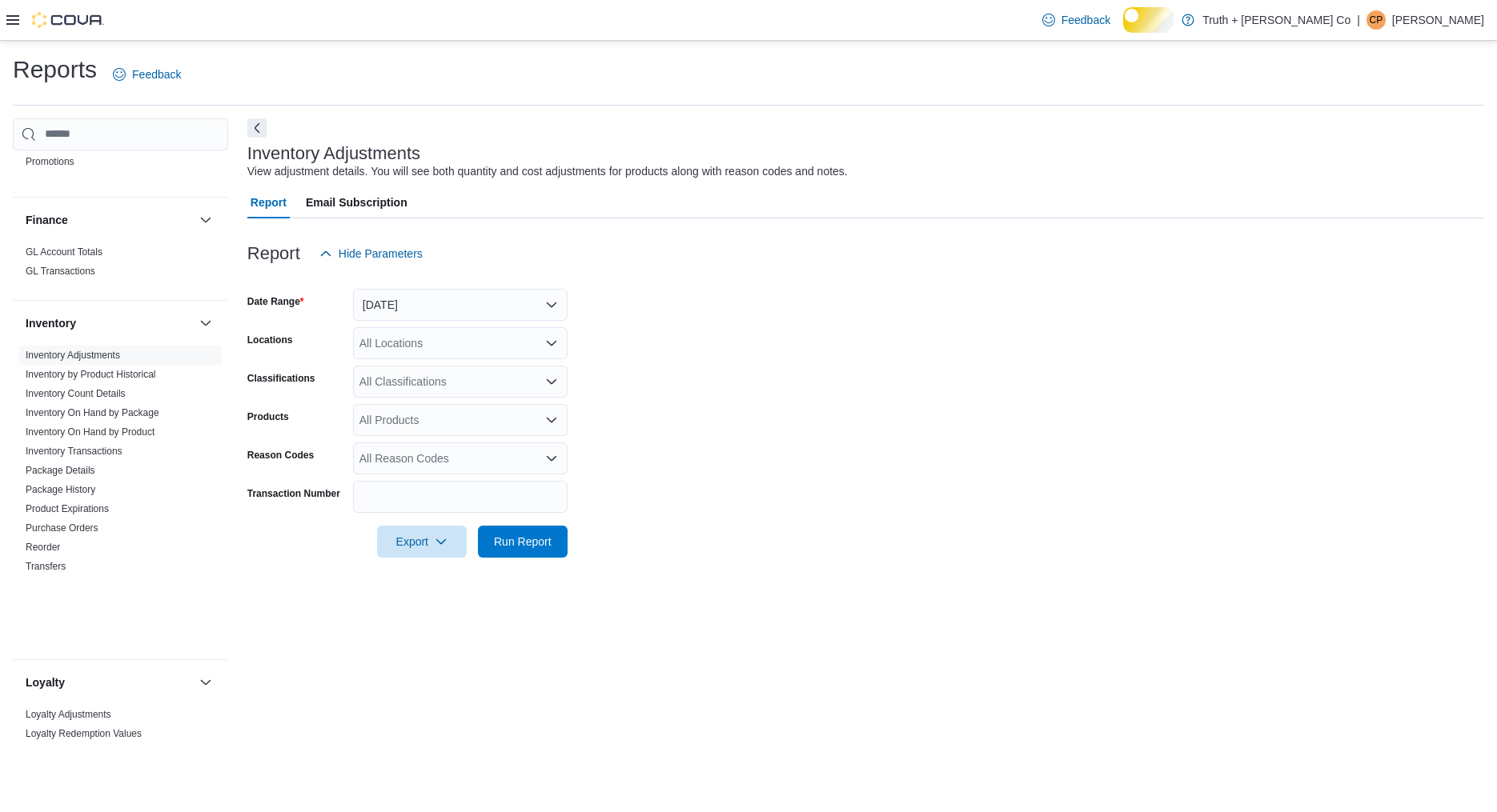
scroll to position [1630, 0]
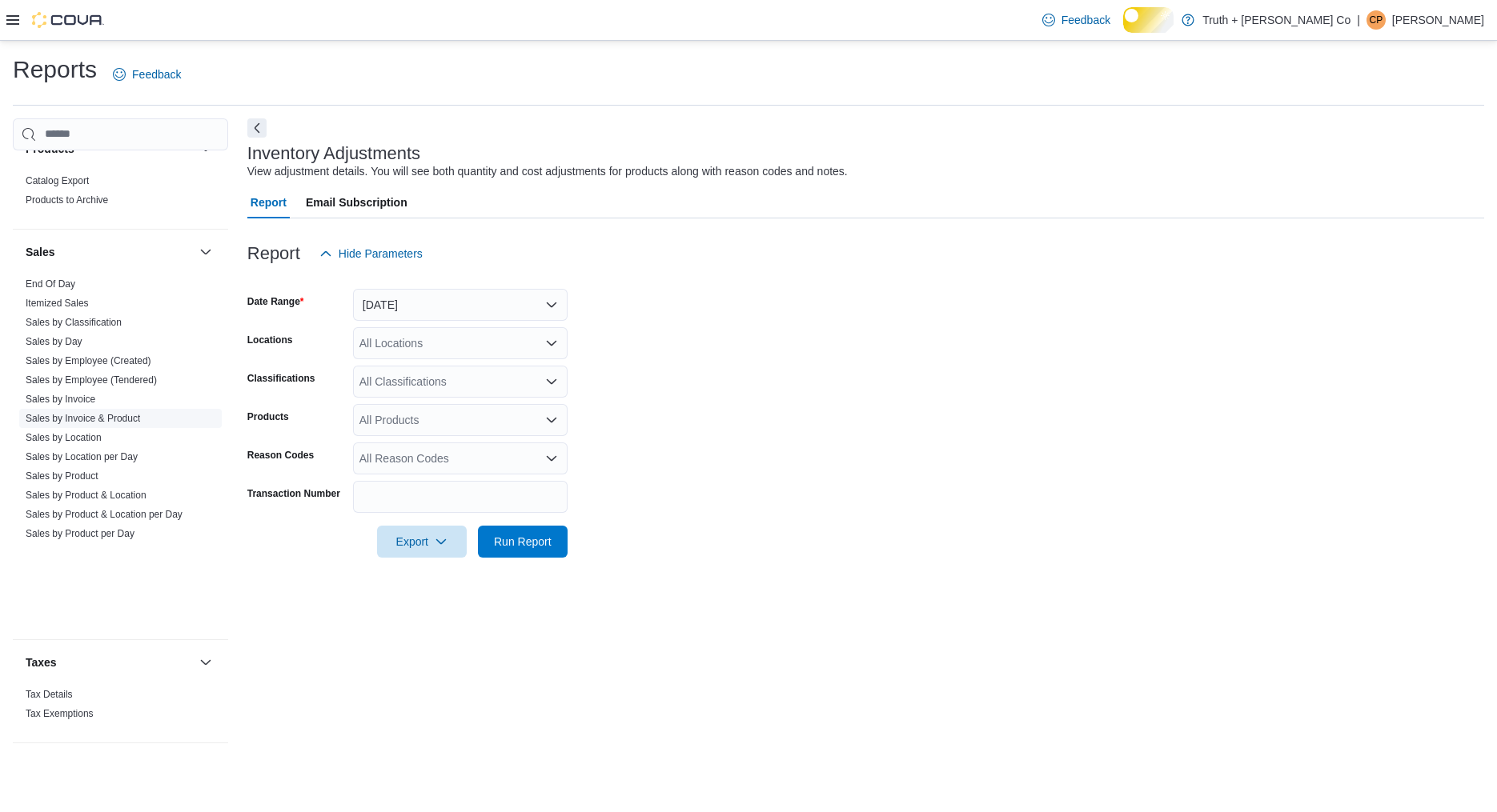
click at [94, 424] on link "Sales by Invoice & Product" at bounding box center [83, 419] width 115 height 12
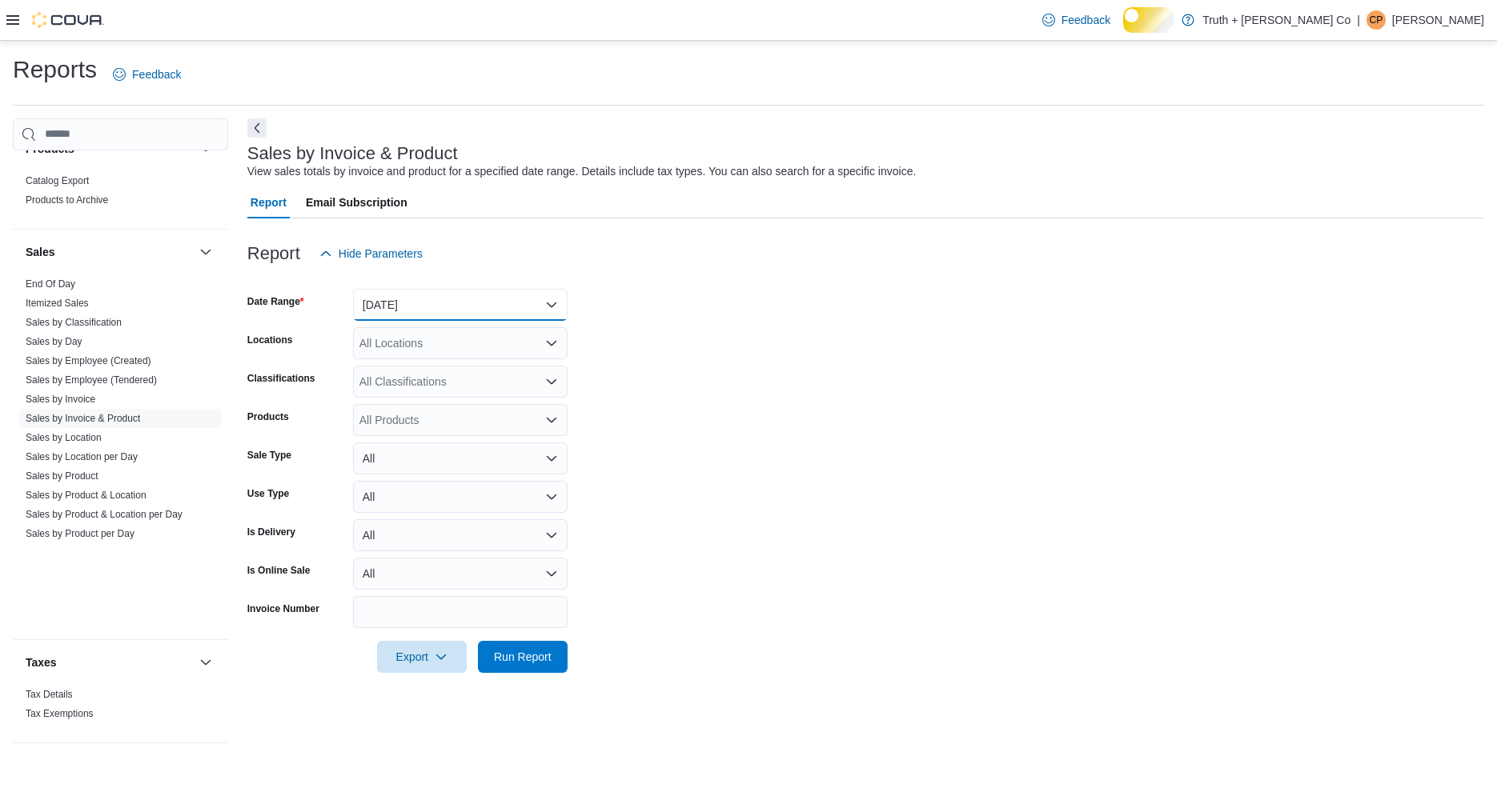
click at [424, 321] on button "[DATE]" at bounding box center [460, 304] width 215 height 32
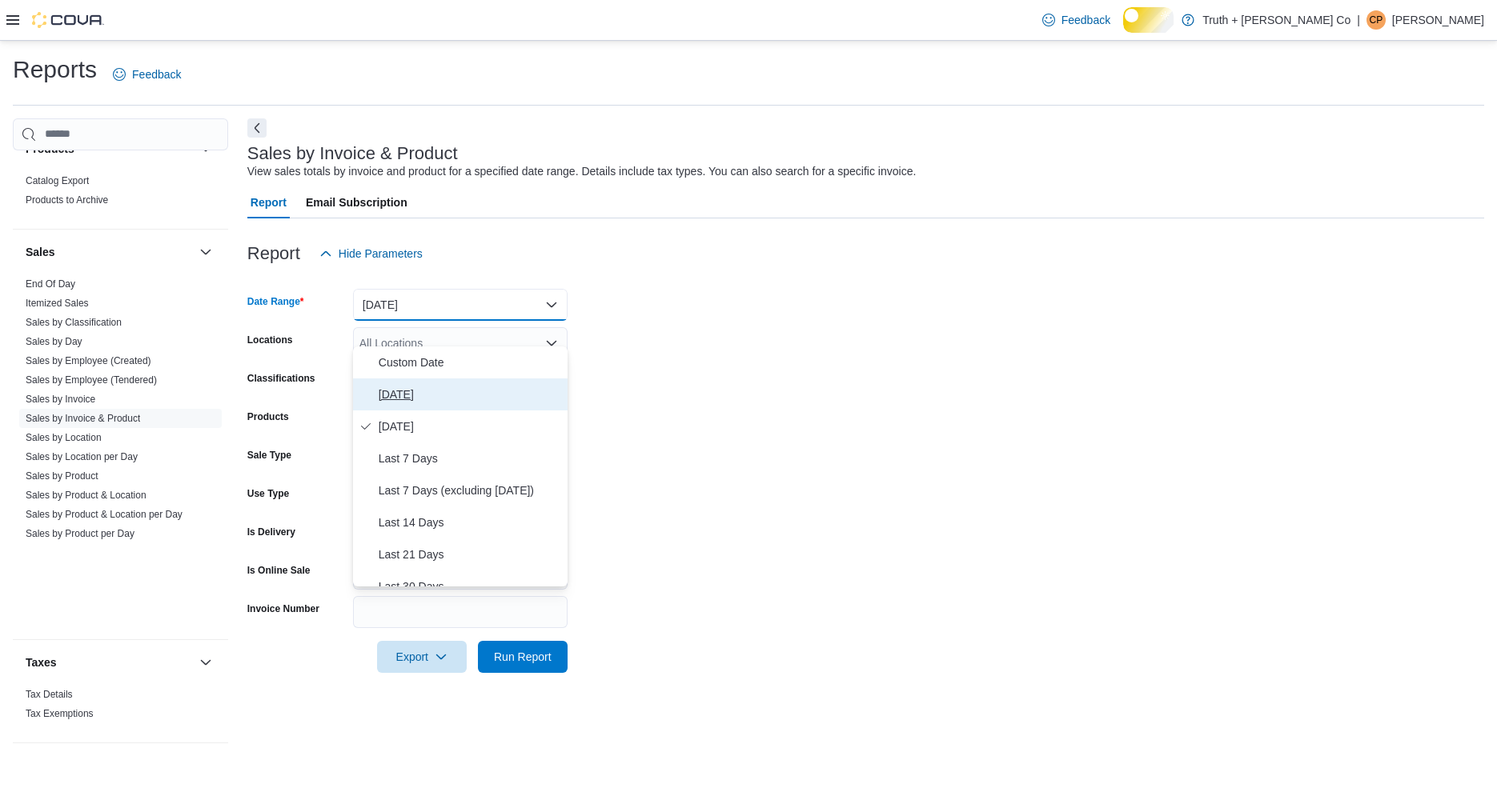
click at [405, 405] on span "[DATE]" at bounding box center [469, 395] width 182 height 19
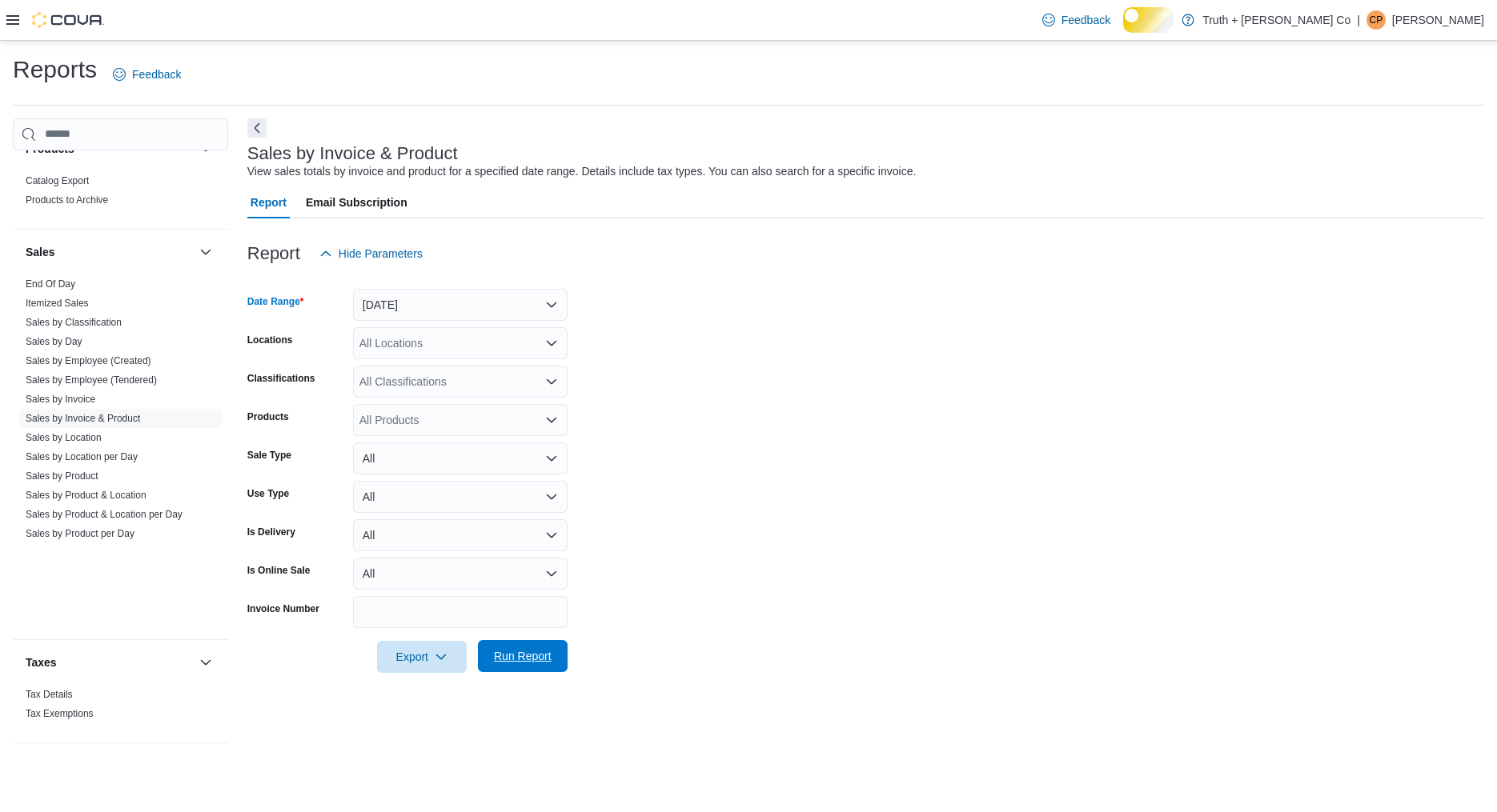
click at [504, 665] on span "Run Report" at bounding box center [523, 656] width 58 height 16
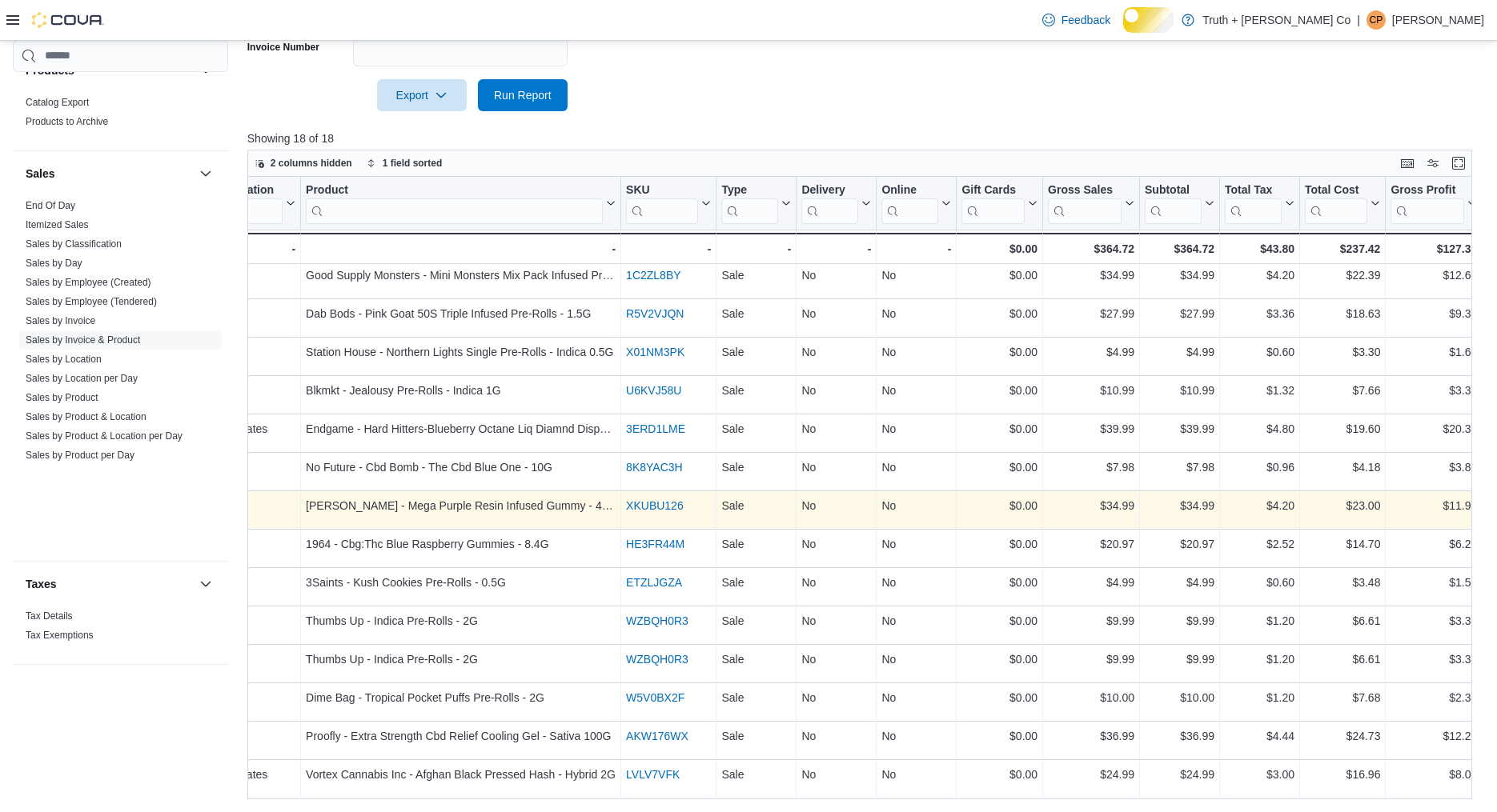
scroll to position [201, 657]
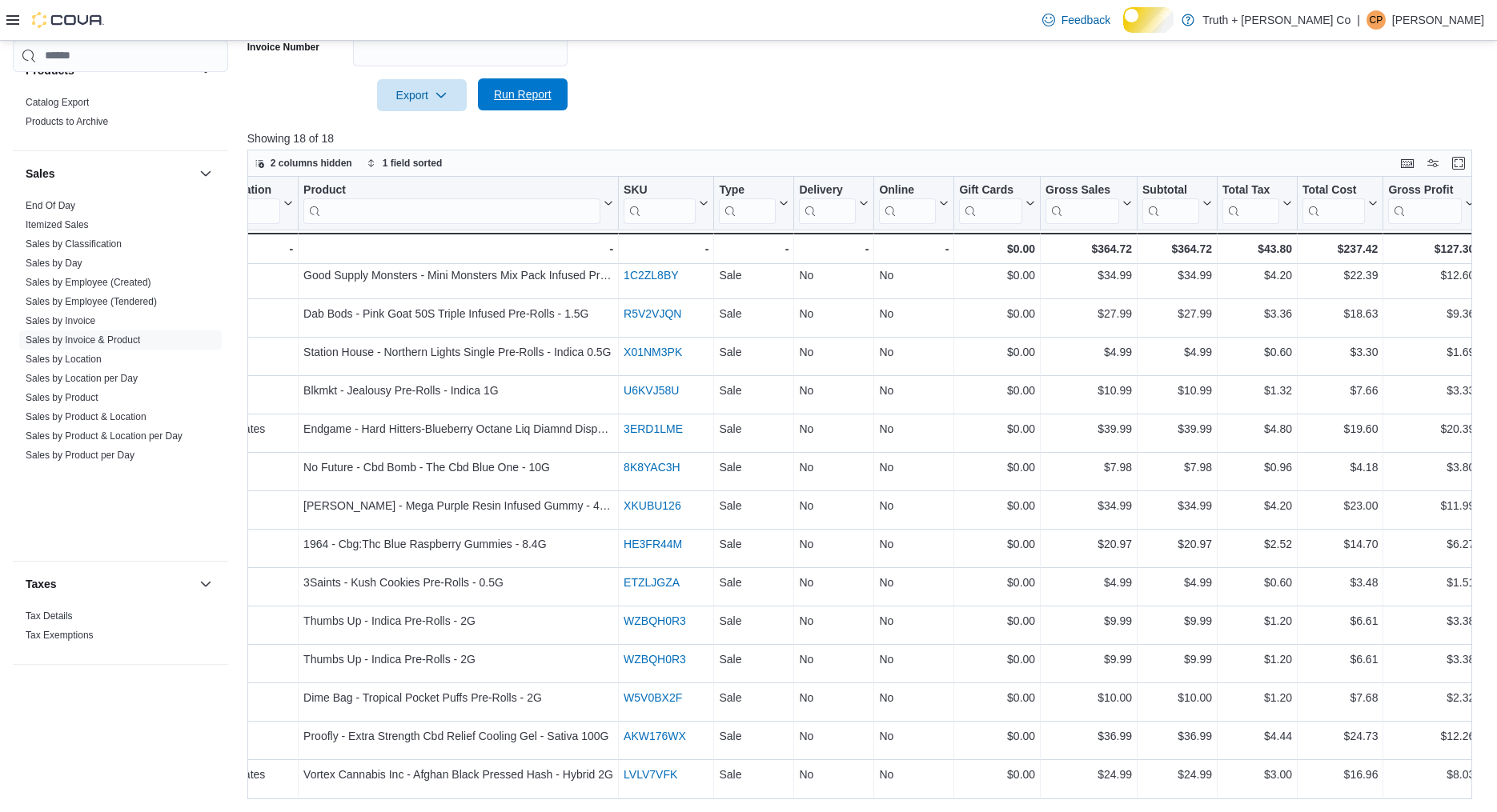
click at [538, 90] on span "Run Report" at bounding box center [523, 94] width 58 height 16
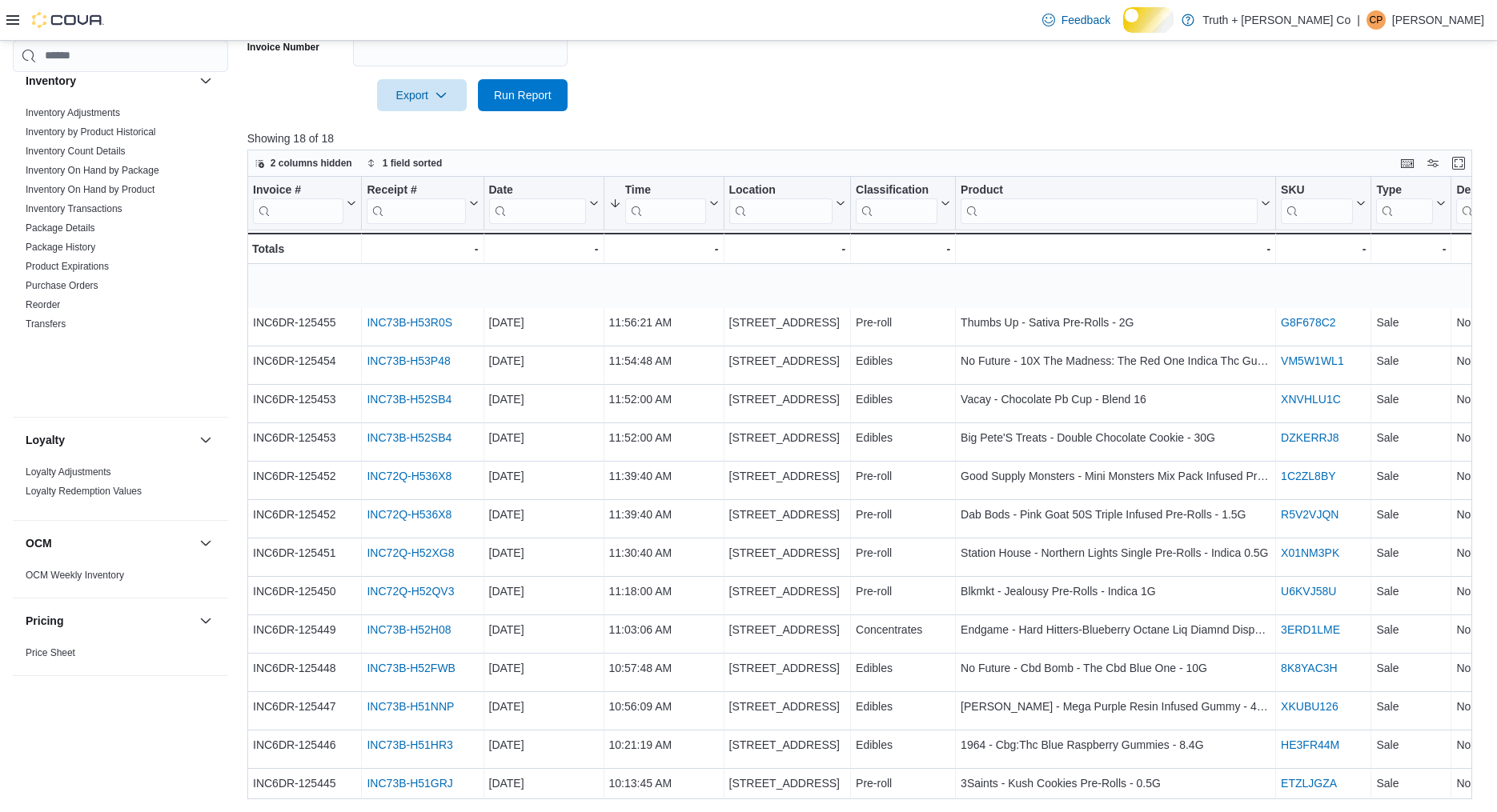
scroll to position [934, 0]
click at [58, 305] on link "Reorder" at bounding box center [43, 300] width 35 height 12
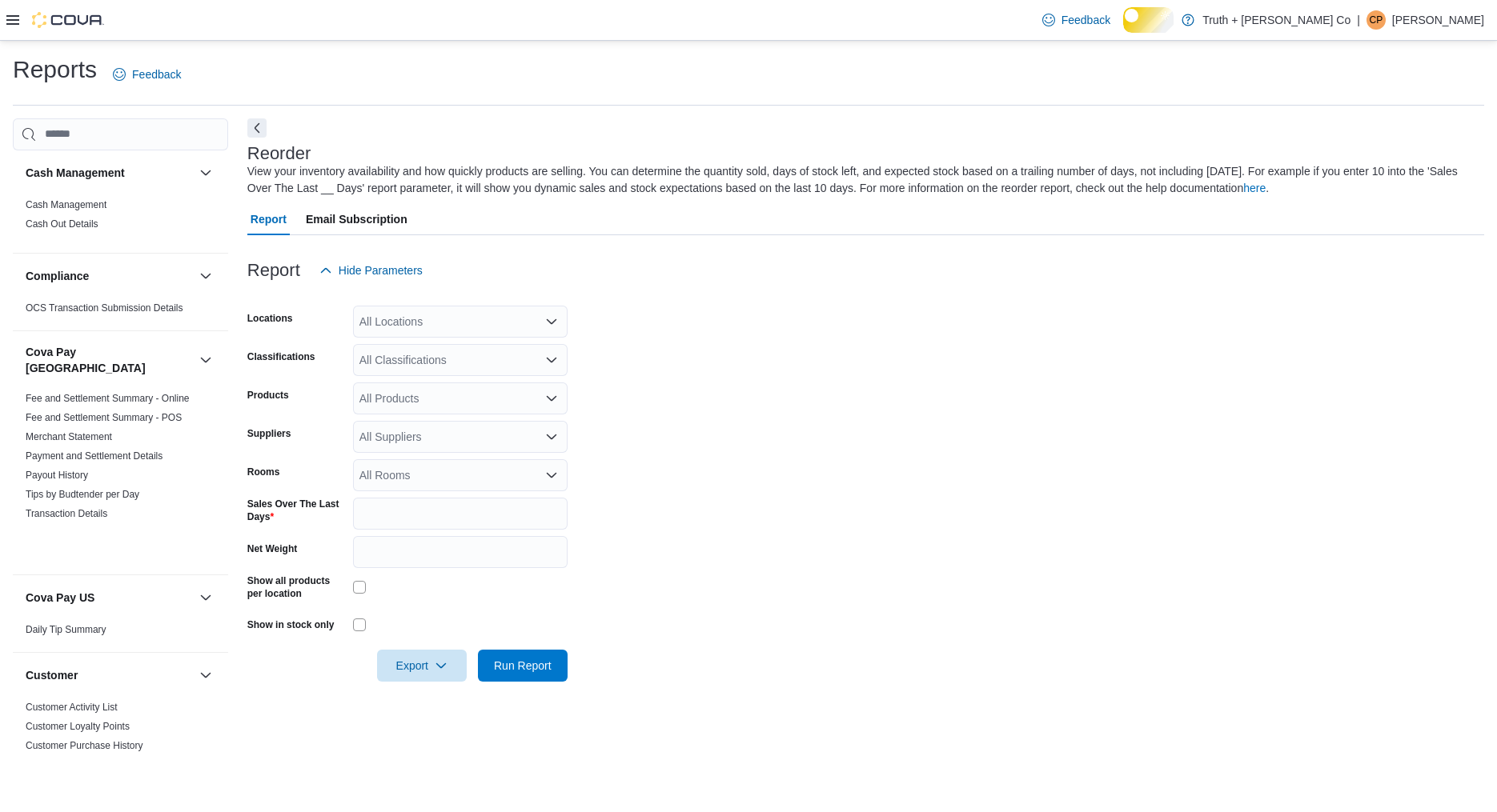
click at [10, 13] on icon at bounding box center [13, 19] width 13 height 13
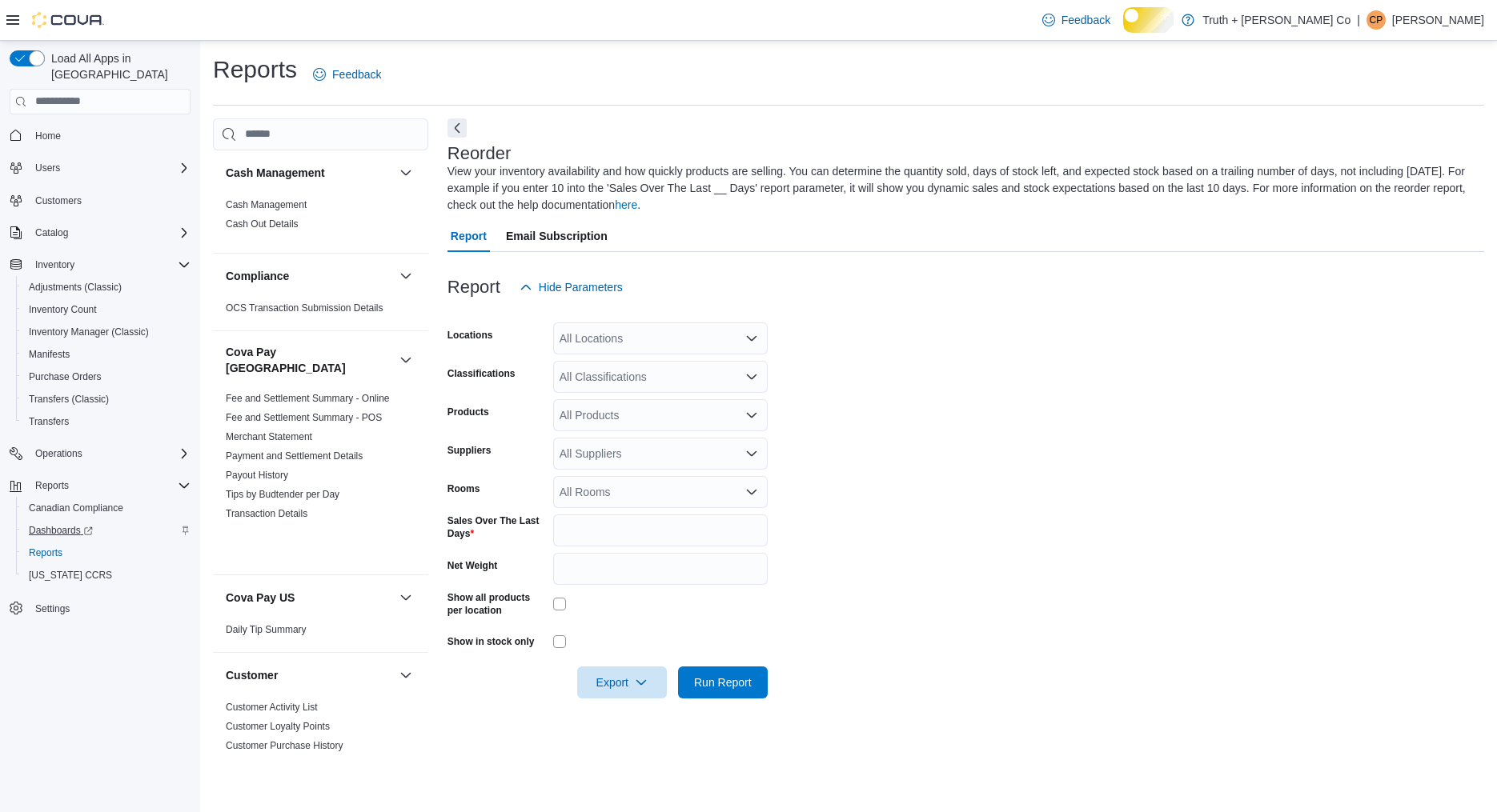
click at [68, 531] on span "Dashboards" at bounding box center [61, 530] width 64 height 13
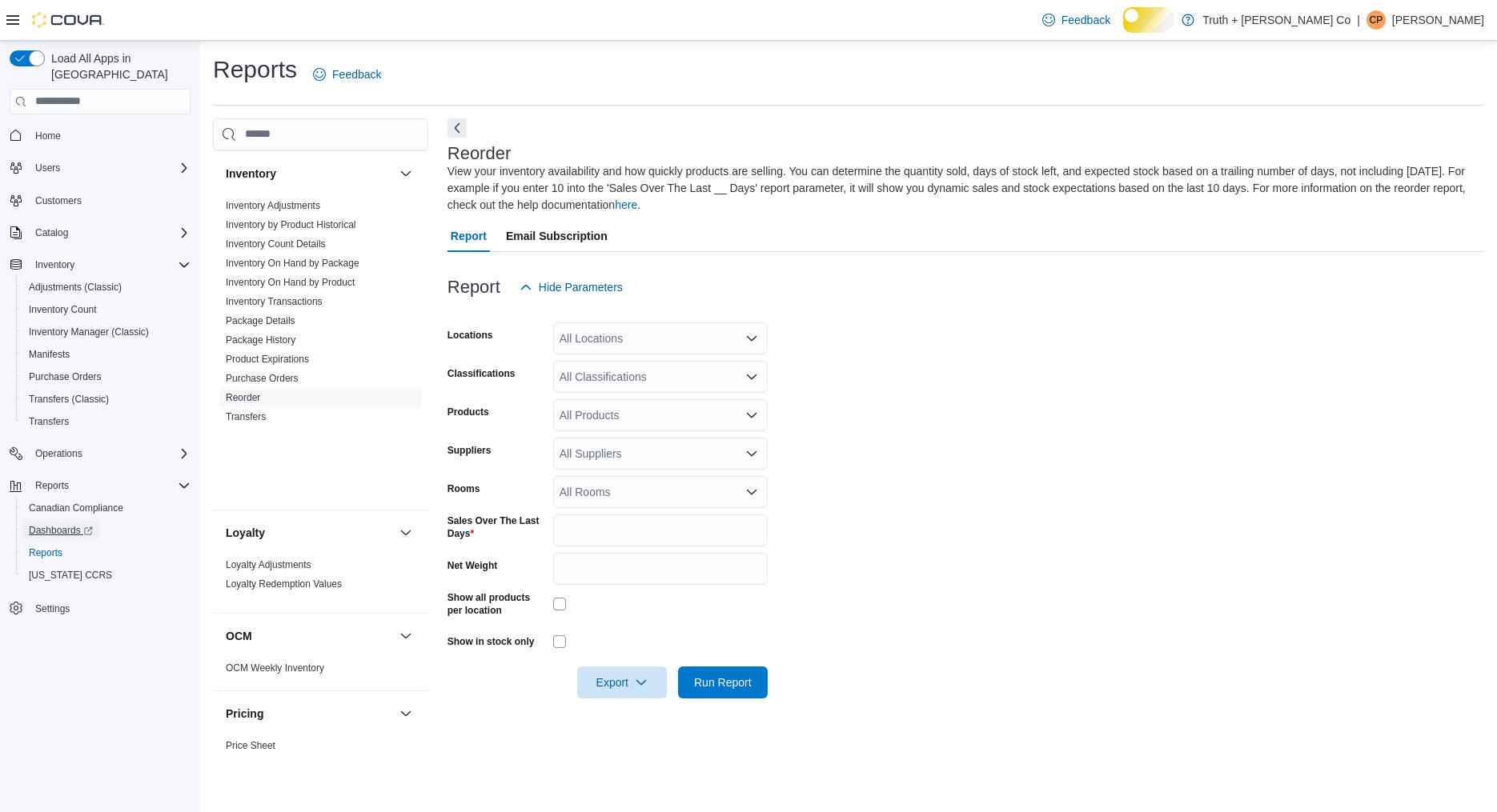
scroll to position [925, 0]
click at [747, 379] on icon "Open list of options" at bounding box center [751, 376] width 10 height 5
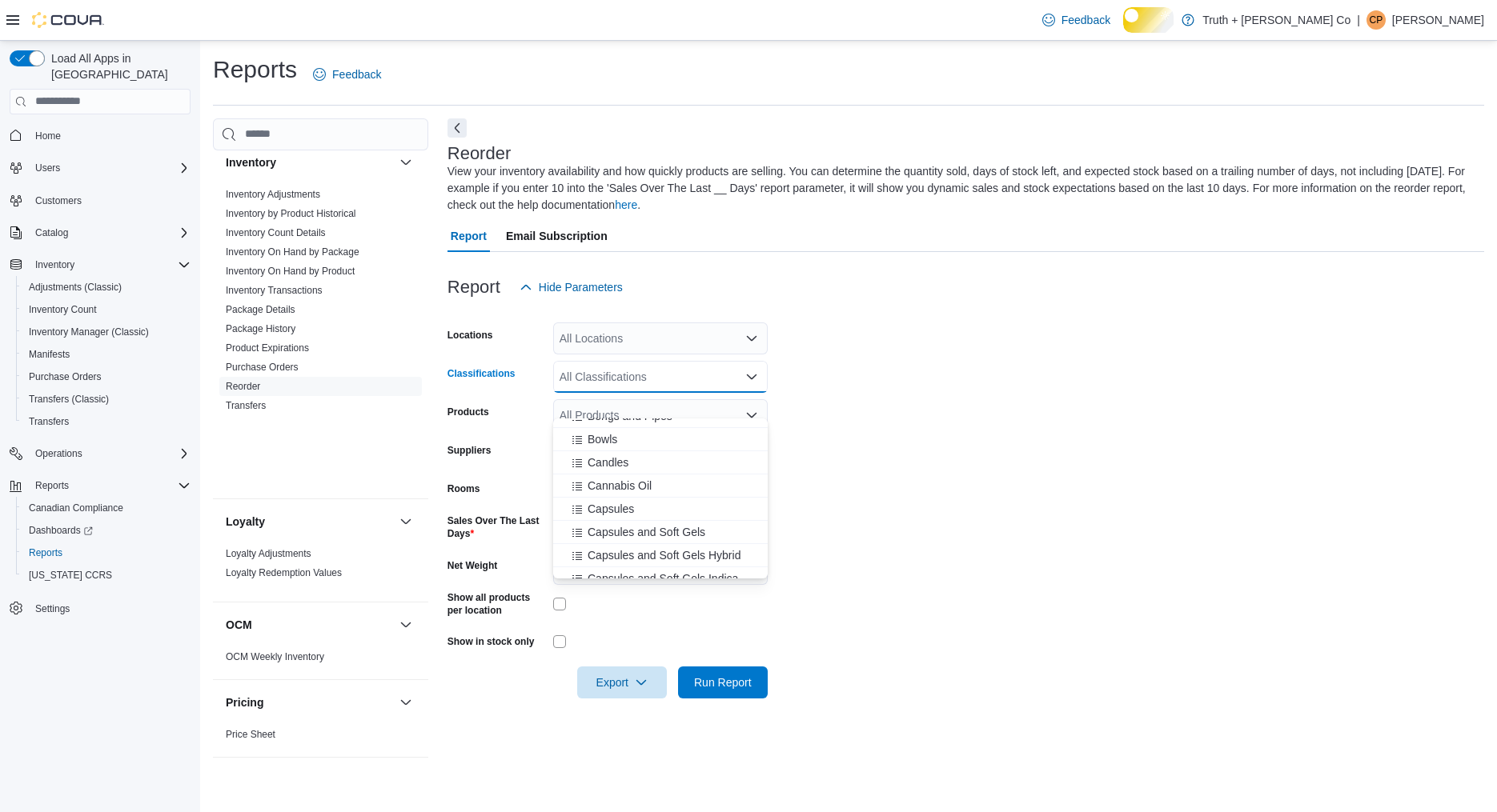
scroll to position [291, 0]
click at [641, 442] on span "Beverages" at bounding box center [615, 440] width 54 height 16
click at [835, 444] on form "Locations All Locations Classifications Beverages Combo box. Selected. [GEOGRAP…" at bounding box center [965, 501] width 1037 height 395
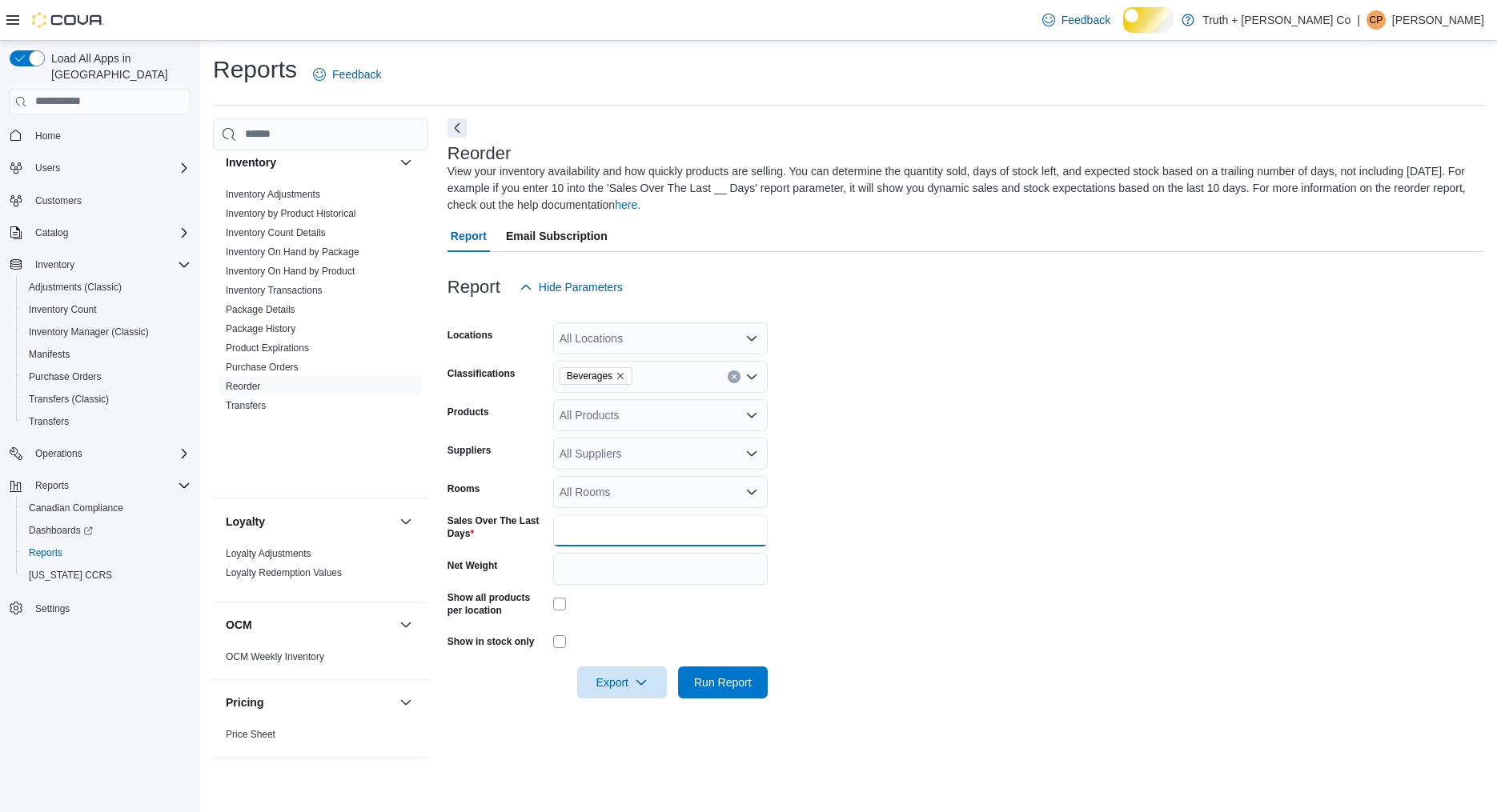
click at [604, 546] on input "*" at bounding box center [660, 530] width 215 height 32
type input "**"
click at [702, 690] on span "Run Report" at bounding box center [722, 682] width 58 height 16
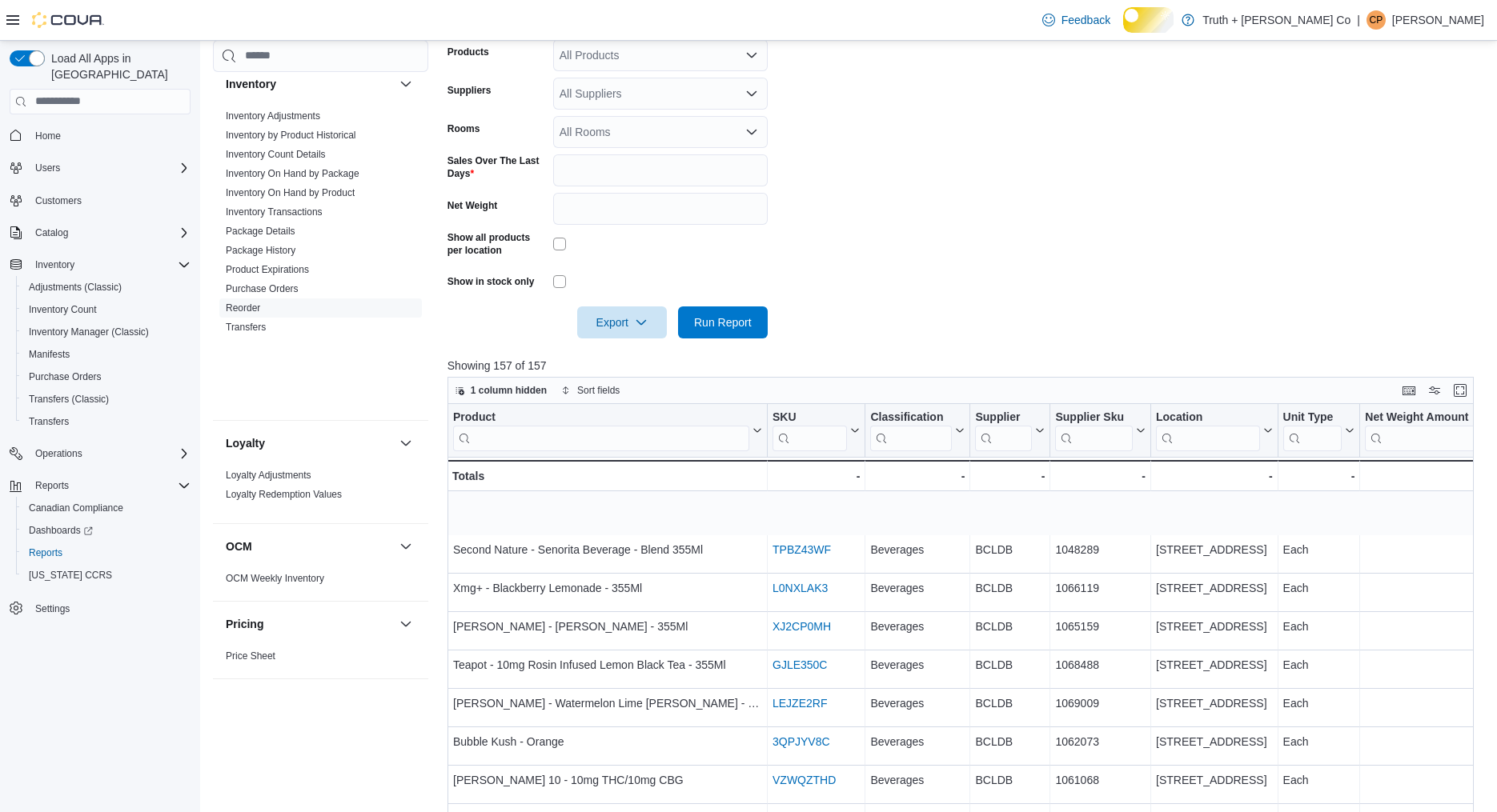
scroll to position [358, 0]
click at [635, 329] on icon "button" at bounding box center [641, 323] width 13 height 13
click at [595, 440] on span "Export to Excel" at bounding box center [593, 433] width 72 height 13
